Goal: Browse casually

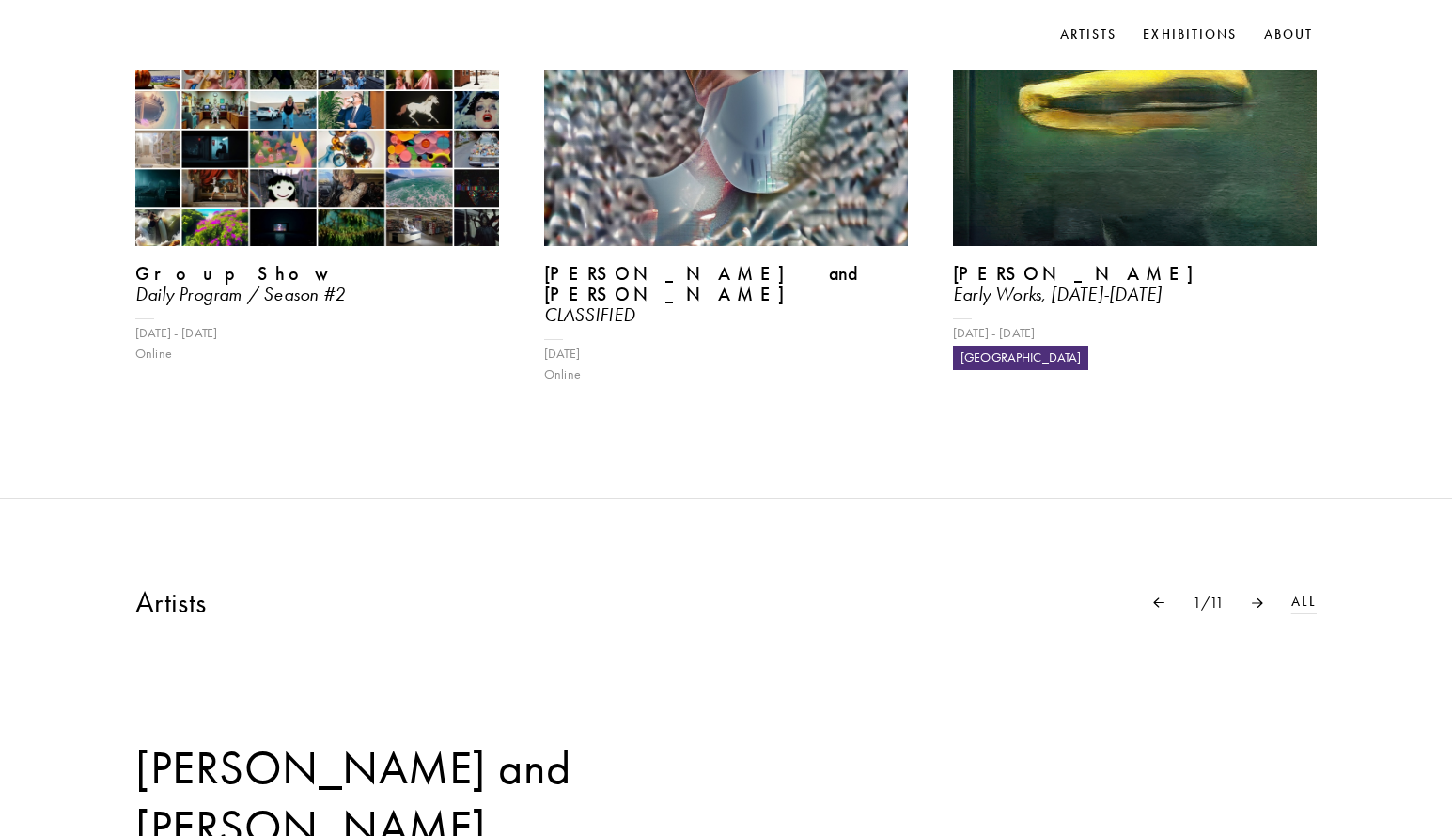
scroll to position [1128, 0]
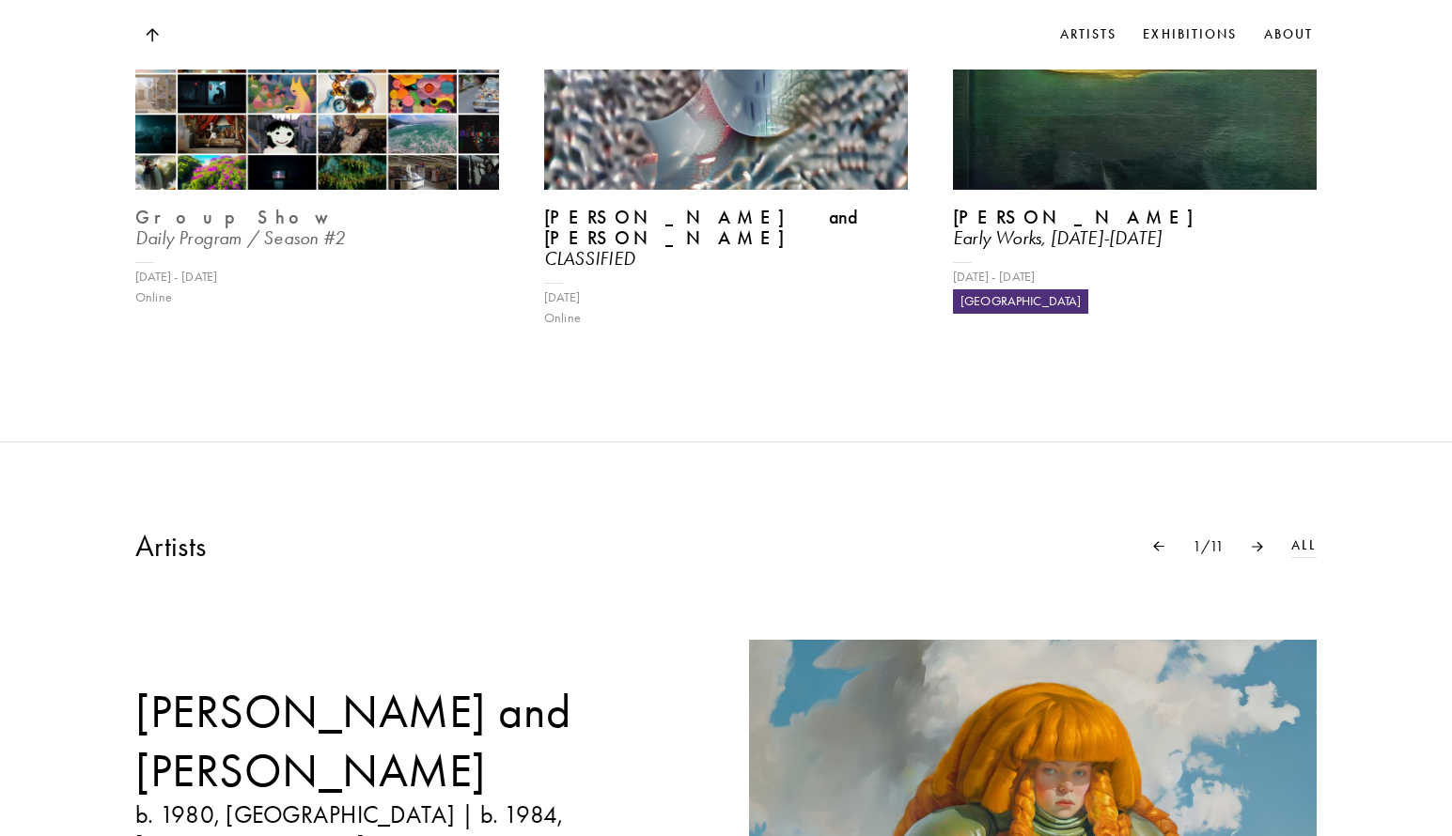
click at [273, 194] on img at bounding box center [317, 54] width 375 height 281
click at [259, 249] on icon "Daily Program / Season #2" at bounding box center [240, 237] width 210 height 23
click at [311, 165] on img at bounding box center [317, 54] width 375 height 281
click at [243, 148] on img at bounding box center [317, 54] width 375 height 281
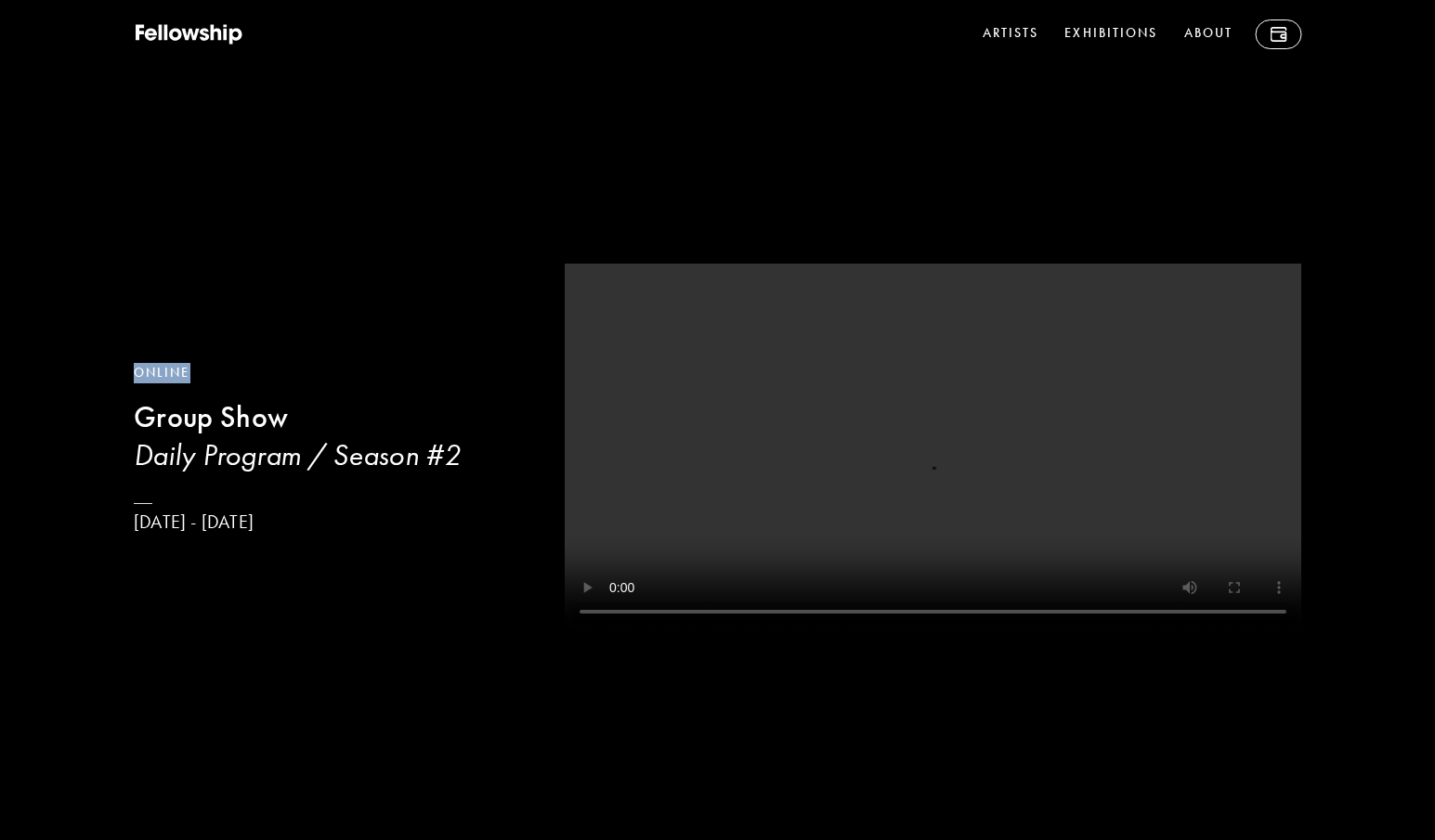
click at [240, 146] on div "Online Group Show Daily Program / Season #[DATE] - [DATE]" at bounding box center [718, 424] width 1435 height 849
click at [236, 232] on div "Online Group Show Daily Program / Season #[DATE] - [DATE]" at bounding box center [718, 424] width 1435 height 849
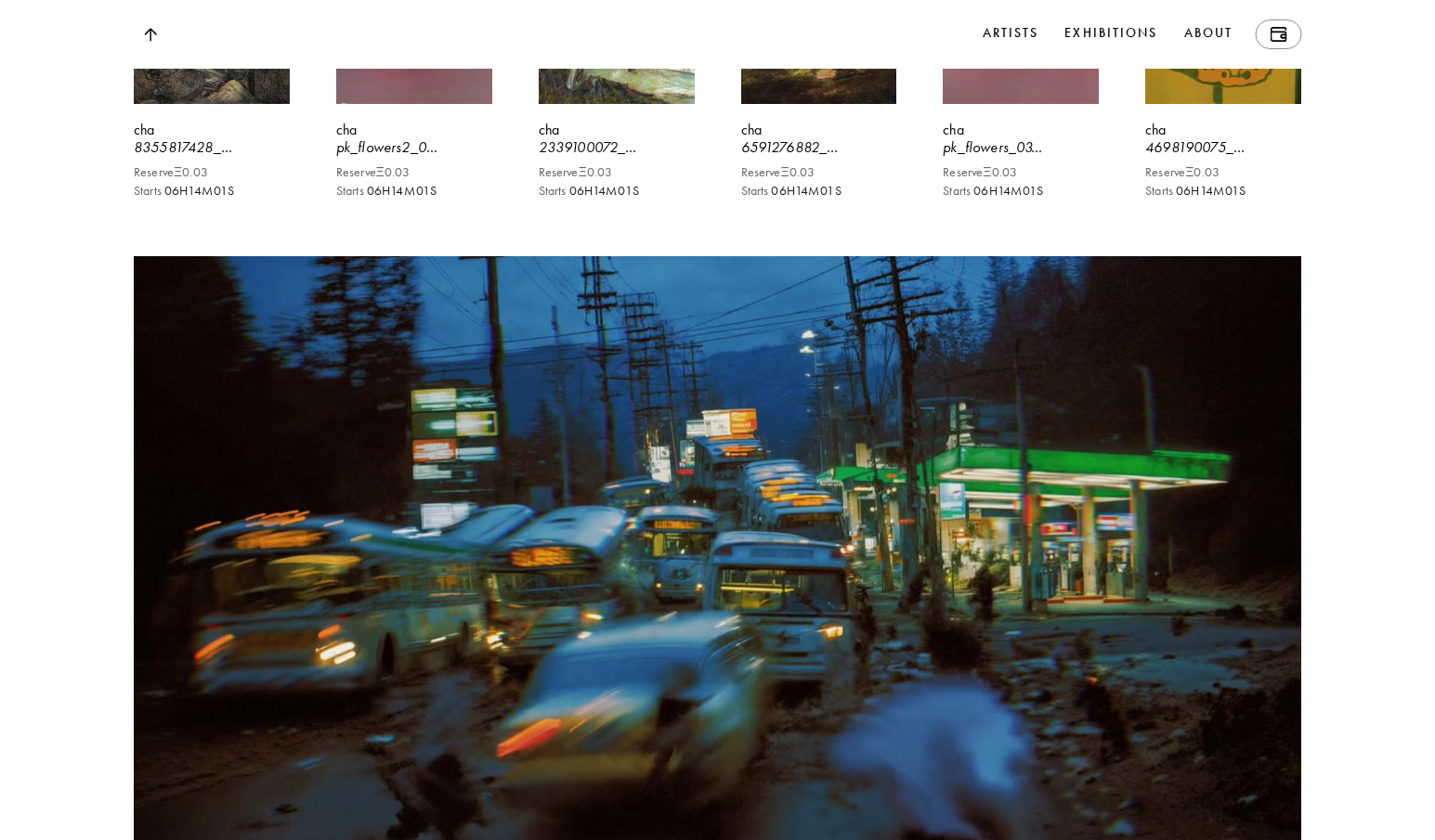
scroll to position [26254, 0]
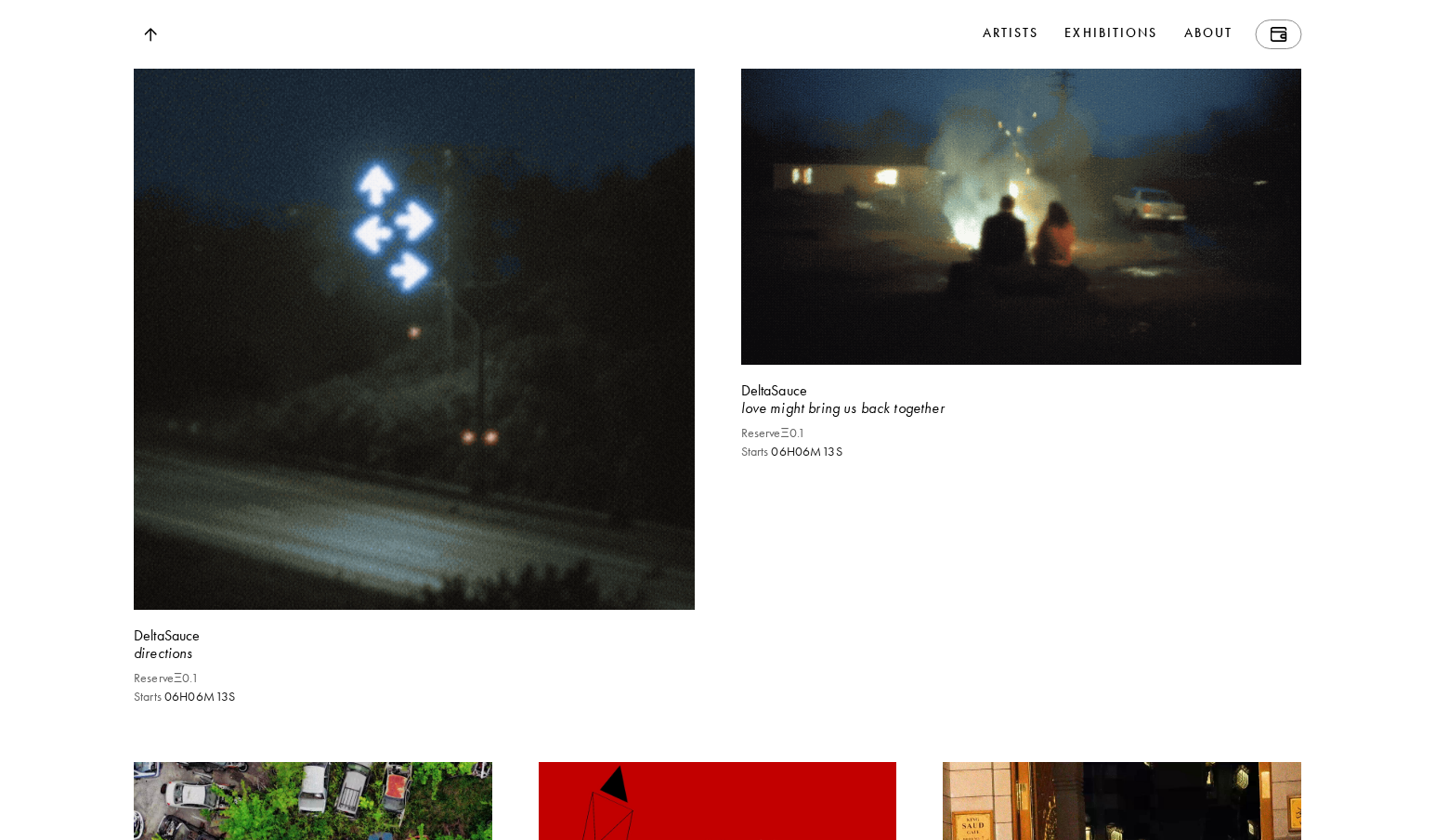
scroll to position [3298, 0]
